Goal: Task Accomplishment & Management: Manage account settings

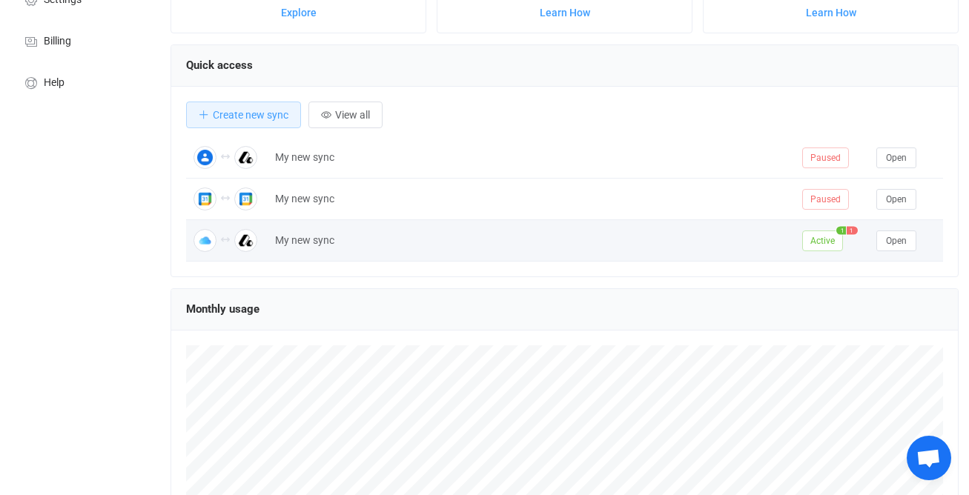
scroll to position [173, 0]
click at [838, 239] on span "Active" at bounding box center [822, 240] width 41 height 21
click at [902, 241] on span "Open" at bounding box center [896, 240] width 21 height 10
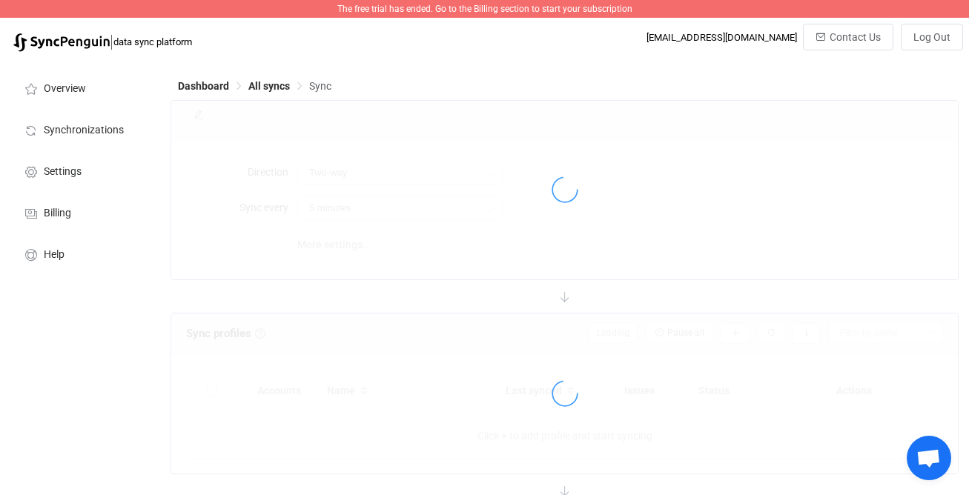
type input "15 minutes"
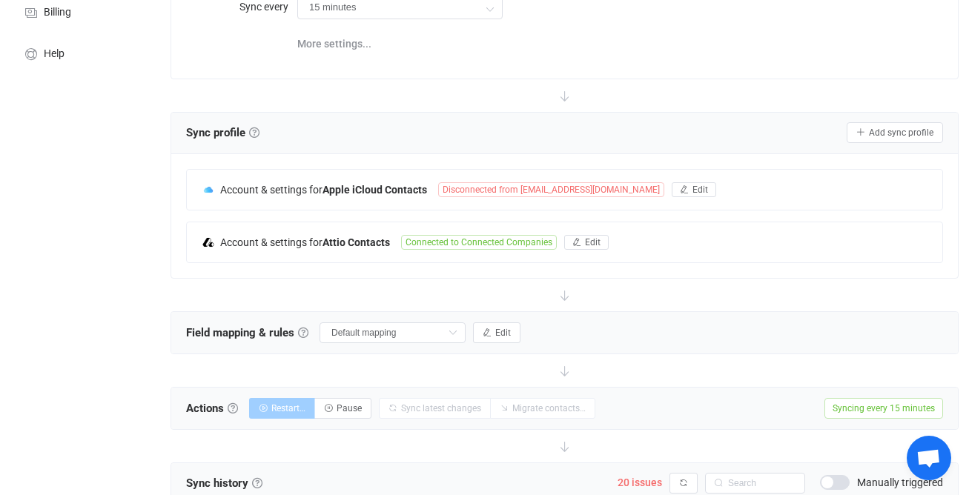
scroll to position [226, 0]
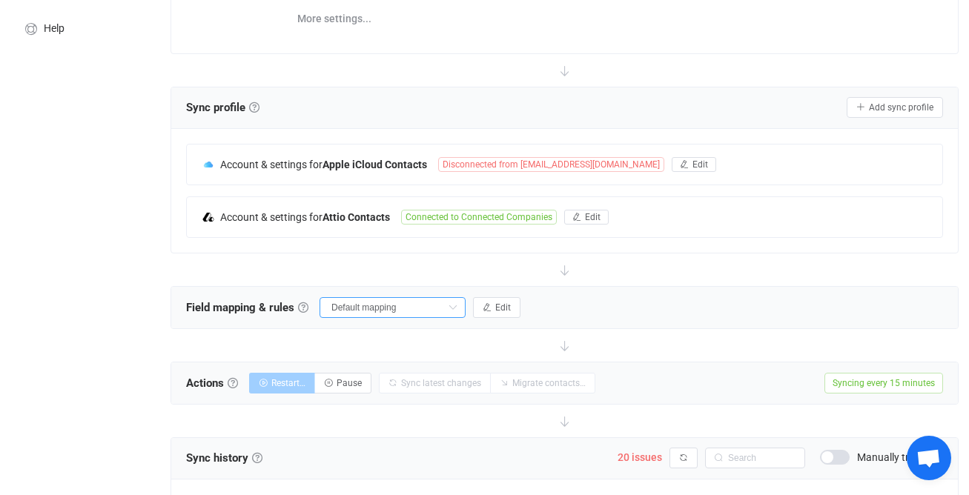
click at [416, 310] on input "Default mapping" at bounding box center [393, 307] width 146 height 21
click at [539, 287] on div "Field mapping & rules Field mapping & rules By default, all contacts of the con…" at bounding box center [564, 308] width 787 height 42
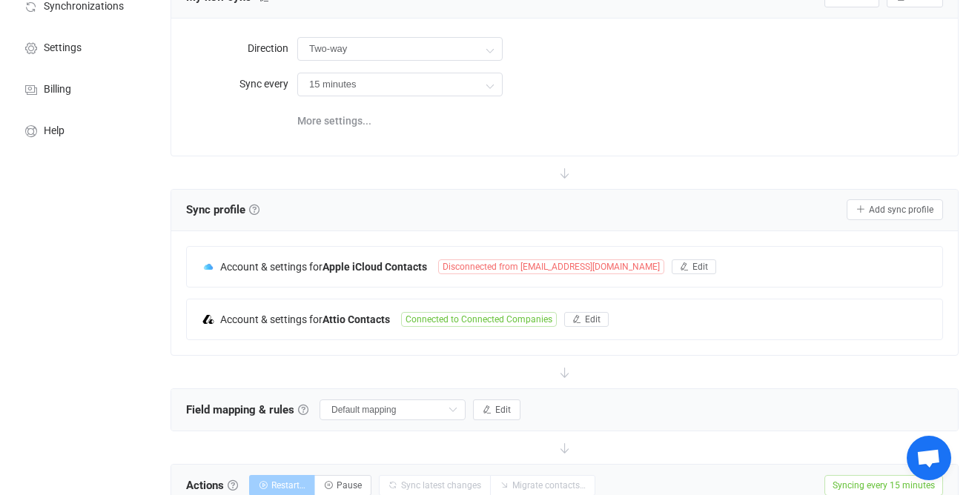
scroll to position [0, 0]
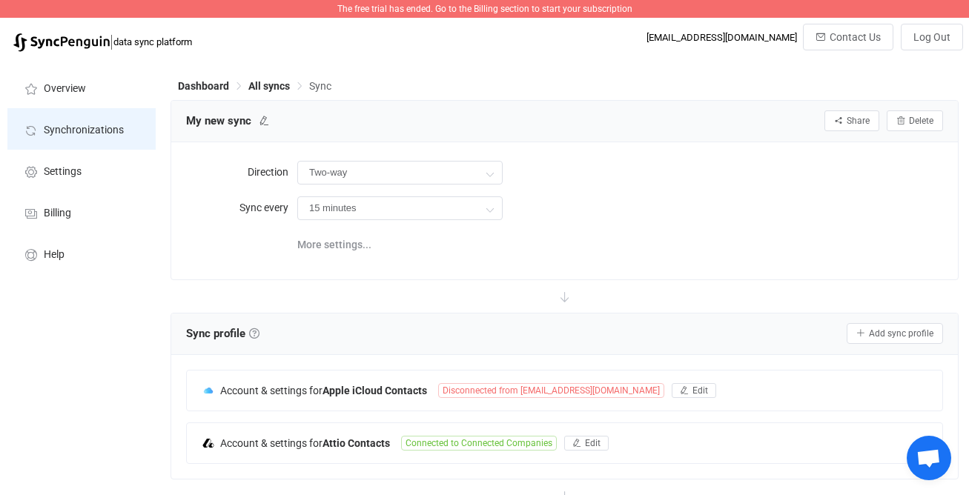
click at [107, 125] on span "Synchronizations" at bounding box center [84, 131] width 80 height 12
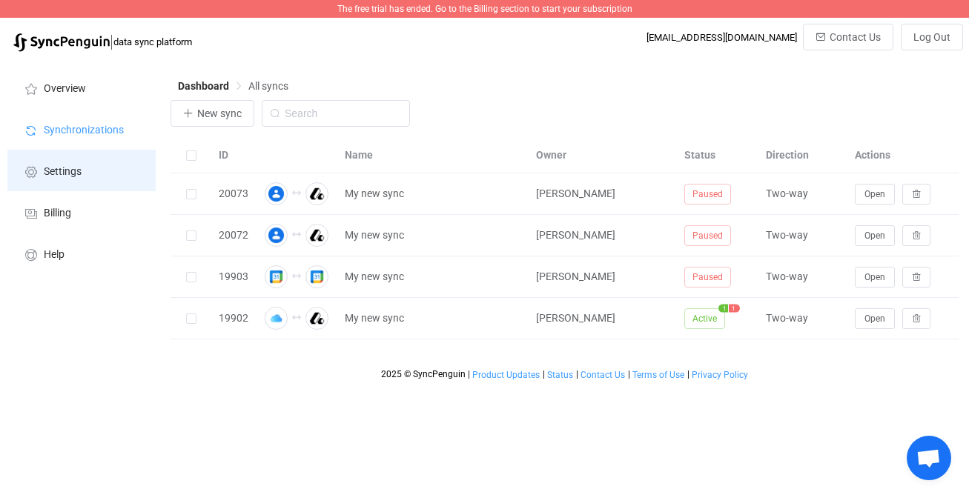
click at [116, 178] on li "Settings" at bounding box center [81, 171] width 148 height 42
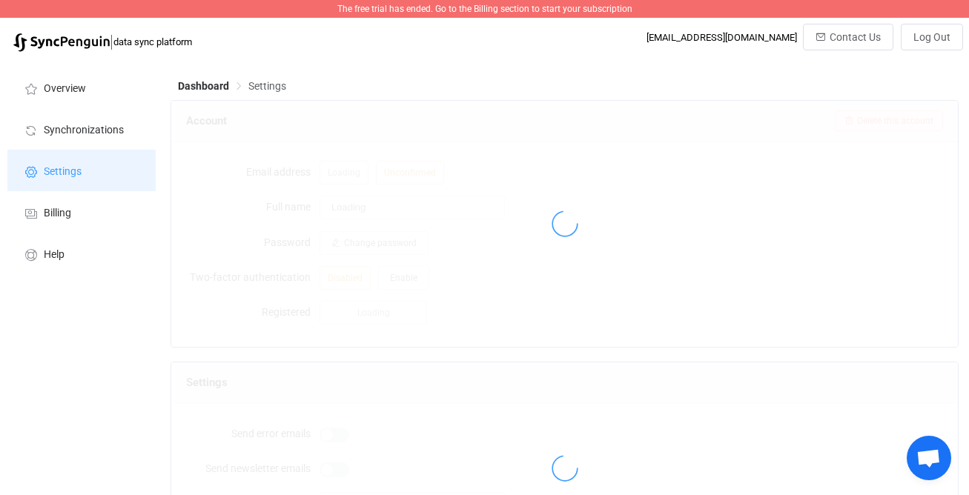
type input "Robert Bailey"
type input "rbailey@connectedenergyservices.com"
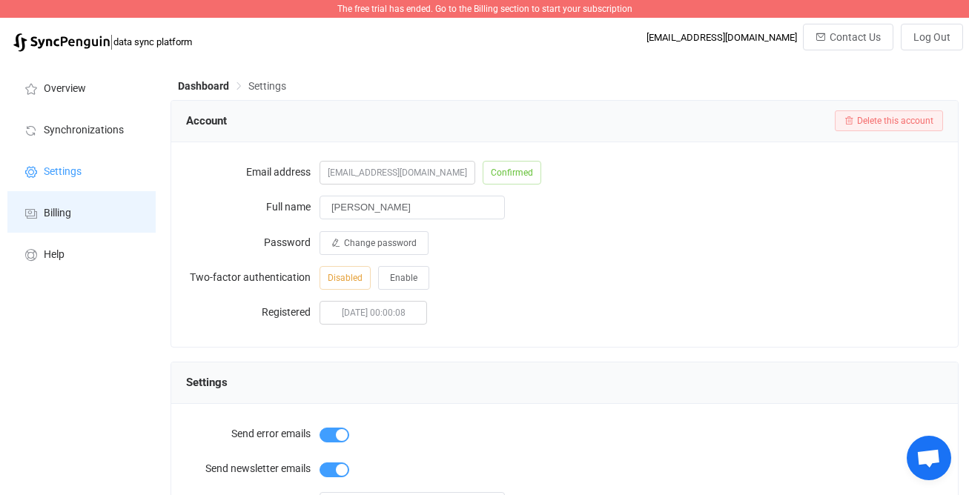
click at [126, 209] on li "Billing" at bounding box center [81, 212] width 148 height 42
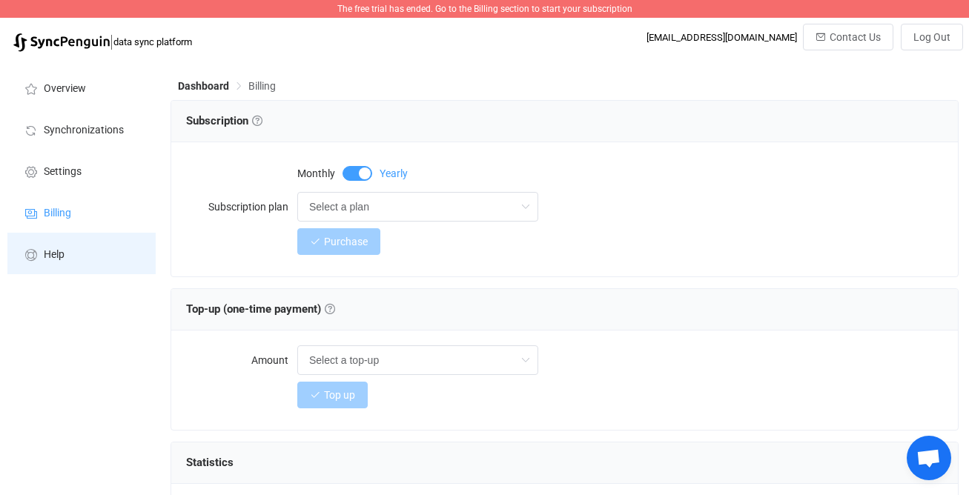
click at [124, 248] on li "Help" at bounding box center [81, 254] width 148 height 42
